Goal: Navigation & Orientation: Find specific page/section

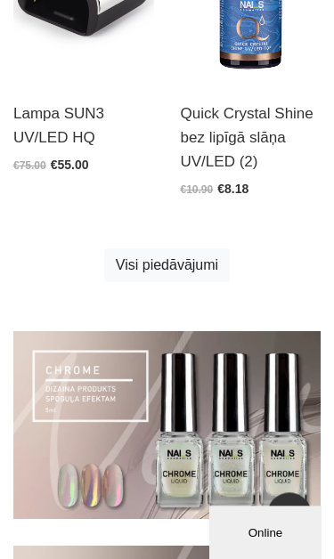
scroll to position [1967, 0]
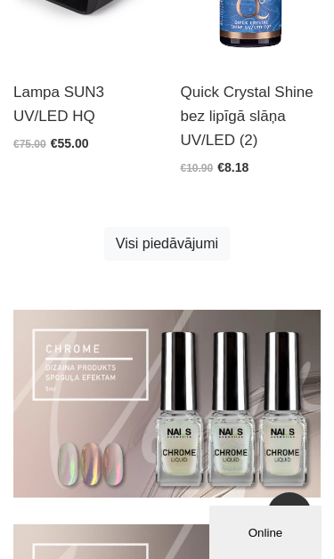
click at [195, 257] on link "Visi piedāvājumi" at bounding box center [167, 244] width 126 height 34
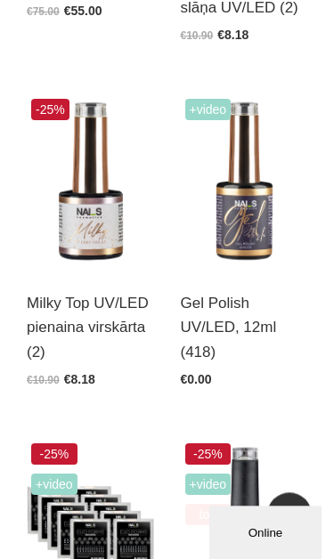
scroll to position [2107, 0]
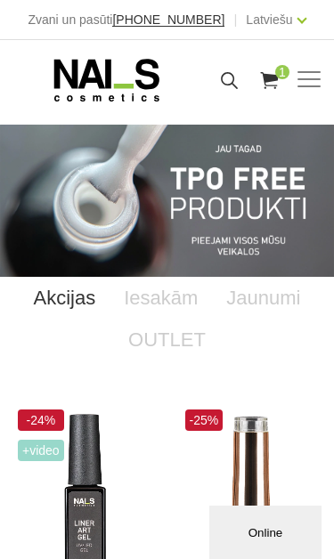
click at [315, 81] on span at bounding box center [309, 80] width 23 height 18
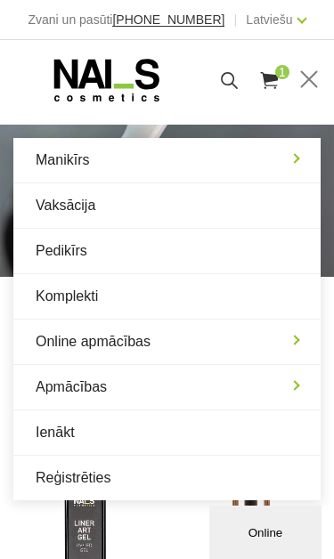
click at [38, 167] on link "Manikīrs" at bounding box center [166, 160] width 307 height 45
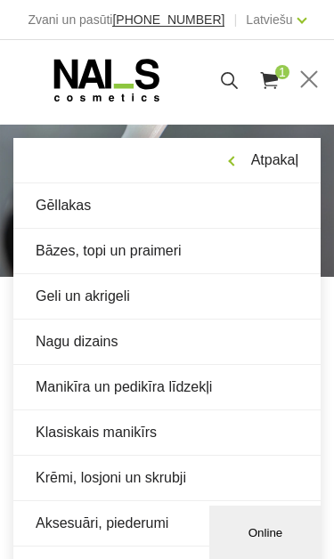
click at [37, 207] on link "Gēllakas" at bounding box center [166, 206] width 307 height 45
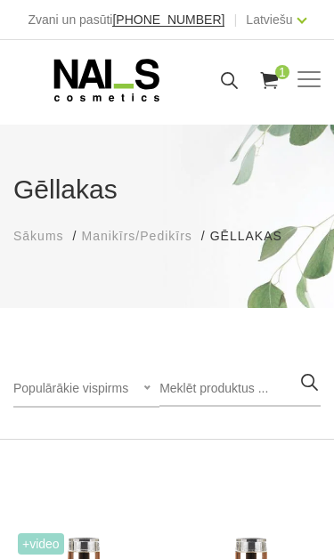
click at [305, 66] on div "Manikīrs Gēllakas Bāzes, topi un praimeri Geli un akrigeli Nagu dizains [GEOGRA…" at bounding box center [166, 80] width 307 height 45
click at [302, 93] on div "Manikīrs Gēllakas Bāzes, topi un praimeri Geli un akrigeli Nagu dizains [GEOGRA…" at bounding box center [166, 80] width 307 height 45
click at [310, 80] on span at bounding box center [309, 80] width 23 height 18
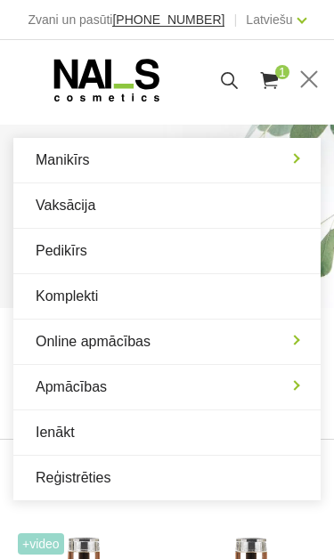
click at [287, 166] on link "Manikīrs" at bounding box center [166, 160] width 307 height 45
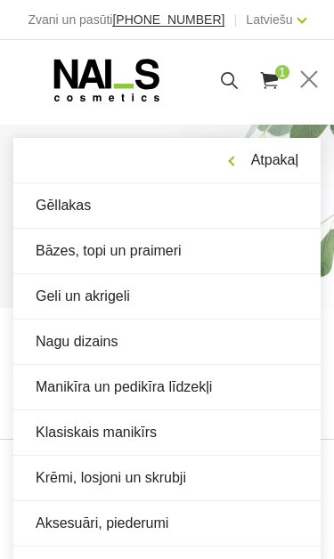
click at [252, 295] on link "Geli un akrigeli" at bounding box center [166, 296] width 307 height 45
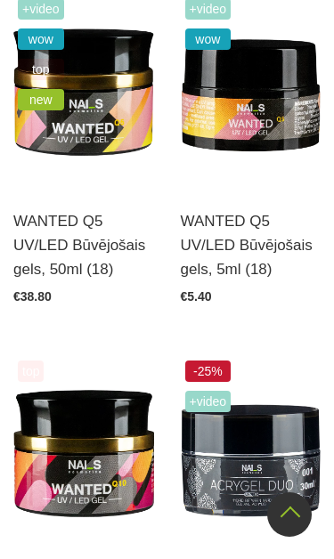
scroll to position [916, 0]
